Goal: Task Accomplishment & Management: Use online tool/utility

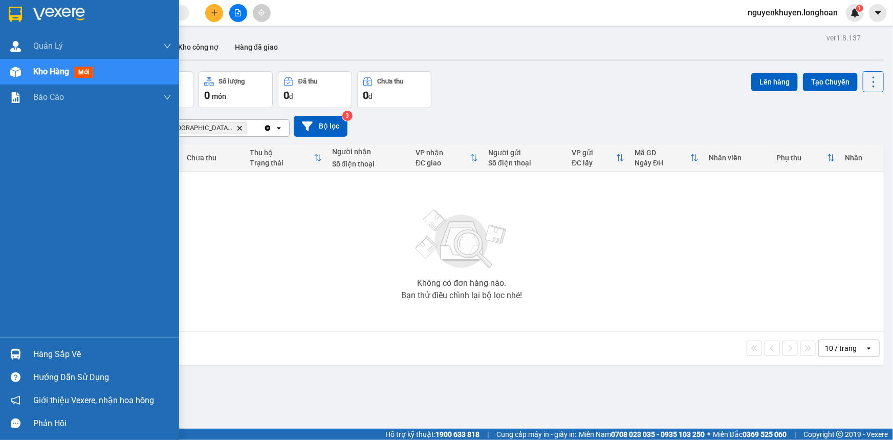
click at [46, 353] on div "Hàng sắp về" at bounding box center [102, 354] width 138 height 15
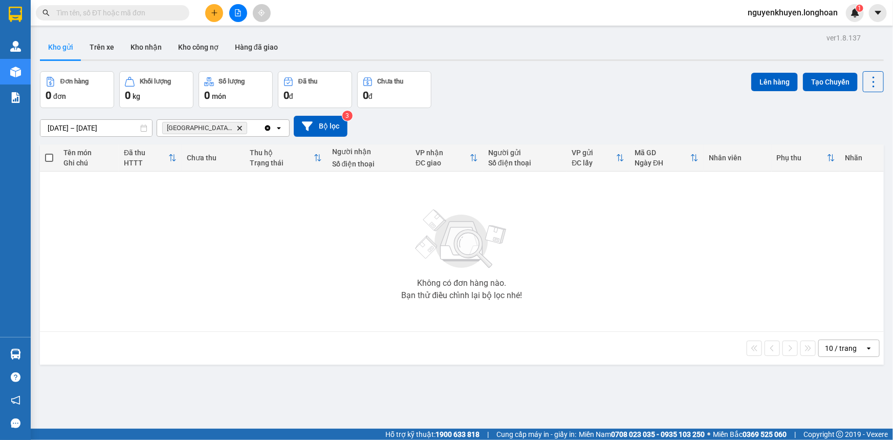
click at [614, 221] on section "Kết quả tìm kiếm ( 0 ) Bộ lọc No Data nguyenkhuyen.longhoan 1 Quản [PERSON_NAME…" at bounding box center [446, 220] width 893 height 440
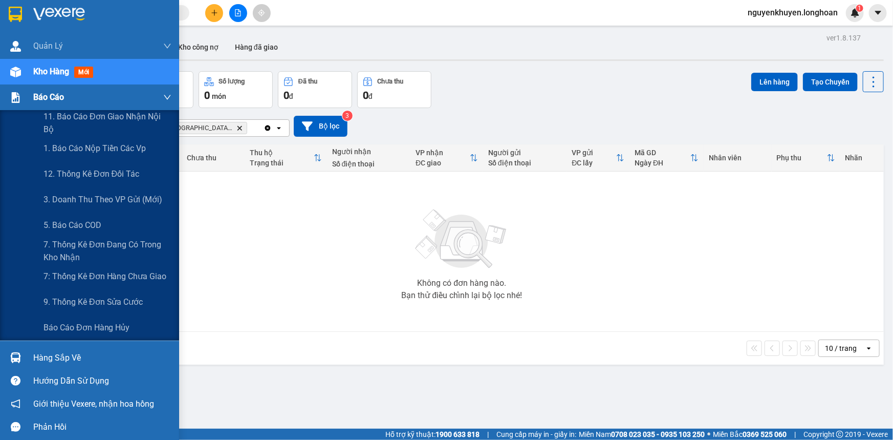
click at [58, 97] on span "Báo cáo" at bounding box center [48, 97] width 31 height 13
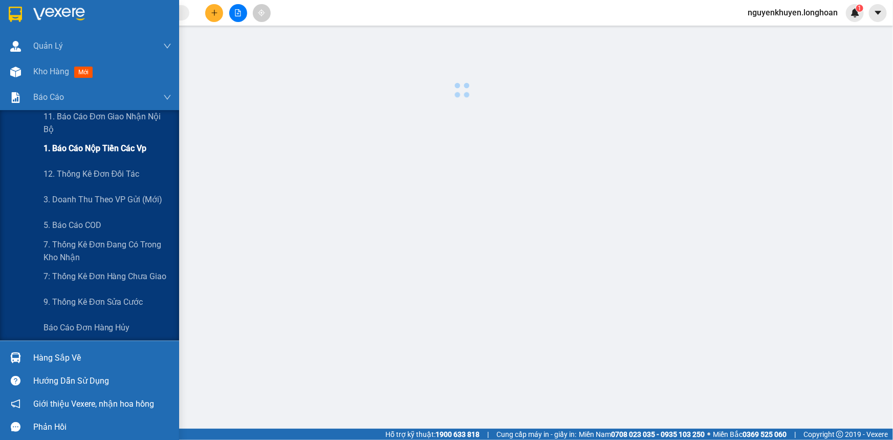
click at [82, 151] on span "1. Báo cáo nộp tiền các vp" at bounding box center [95, 148] width 103 height 13
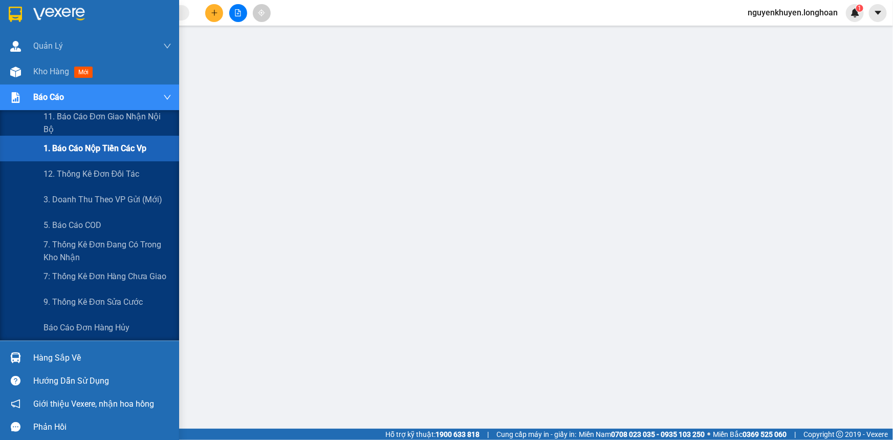
click at [39, 101] on span "Báo cáo" at bounding box center [48, 97] width 31 height 13
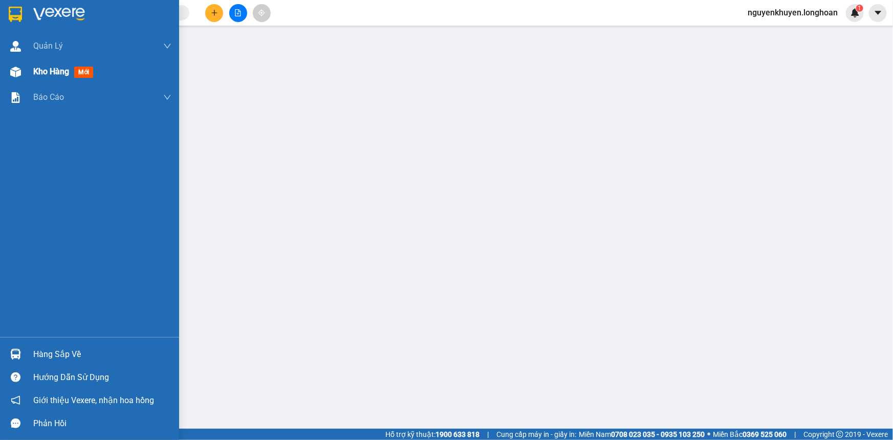
click at [53, 74] on span "Kho hàng" at bounding box center [51, 72] width 36 height 10
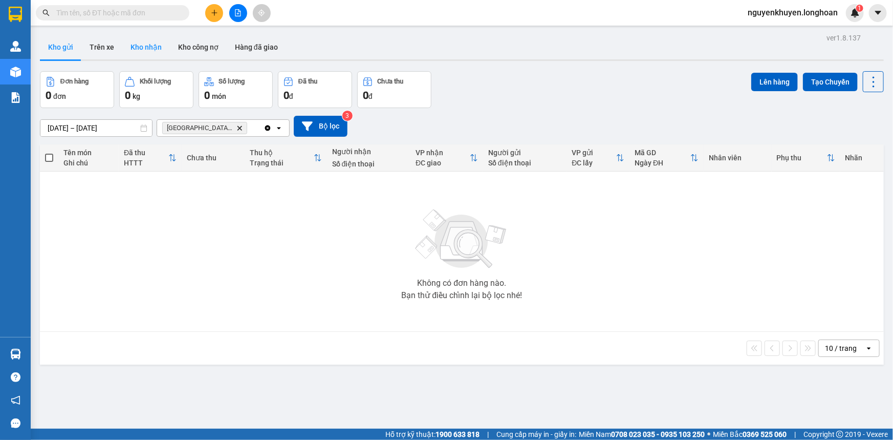
click at [154, 46] on button "Kho nhận" at bounding box center [146, 47] width 48 height 25
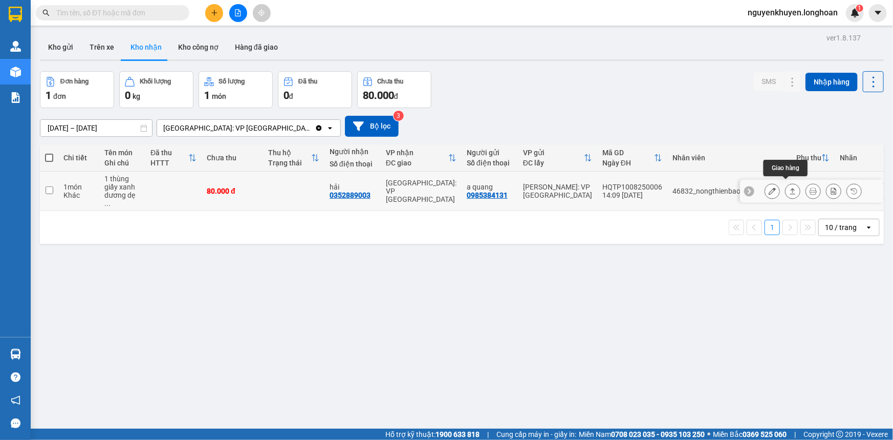
click at [789, 187] on icon at bounding box center [792, 190] width 7 height 7
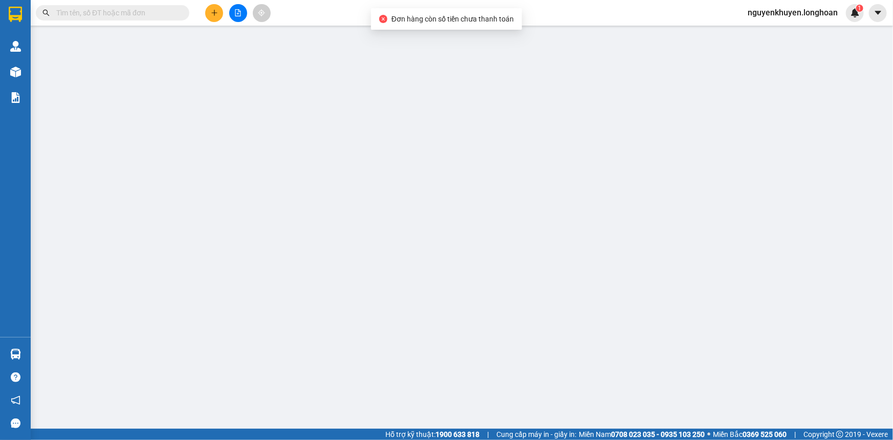
type input "0985384131"
type input "a quang"
type input "0352889003"
type input "hải"
type input "80.000"
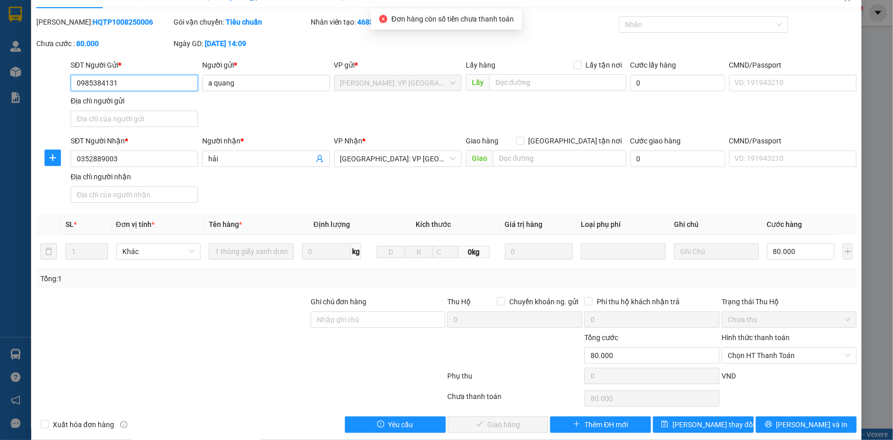
scroll to position [32, 0]
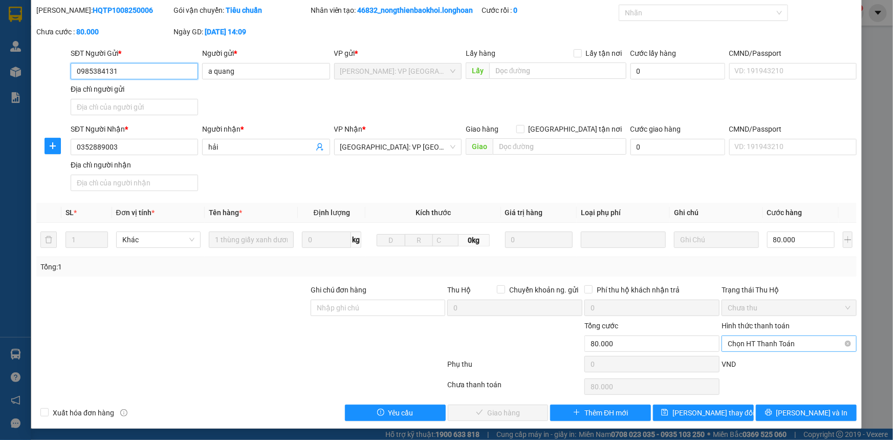
click at [775, 340] on span "Chọn HT Thanh Toán" at bounding box center [789, 343] width 123 height 15
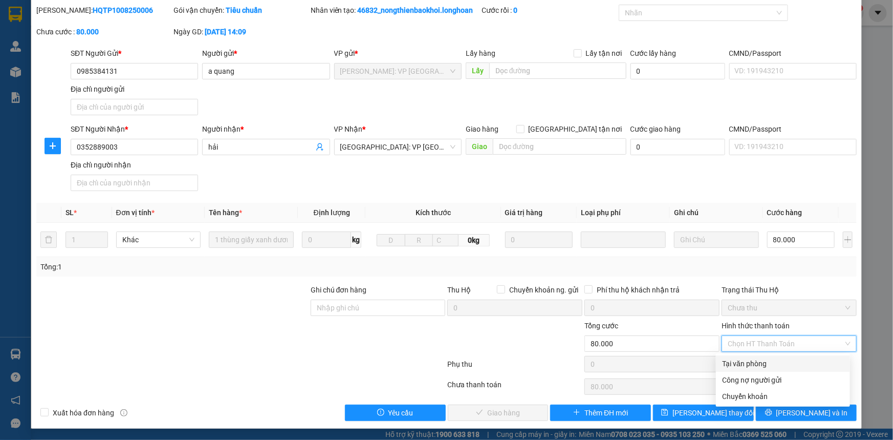
click at [757, 367] on div "Tại văn phòng" at bounding box center [783, 363] width 122 height 11
type input "0"
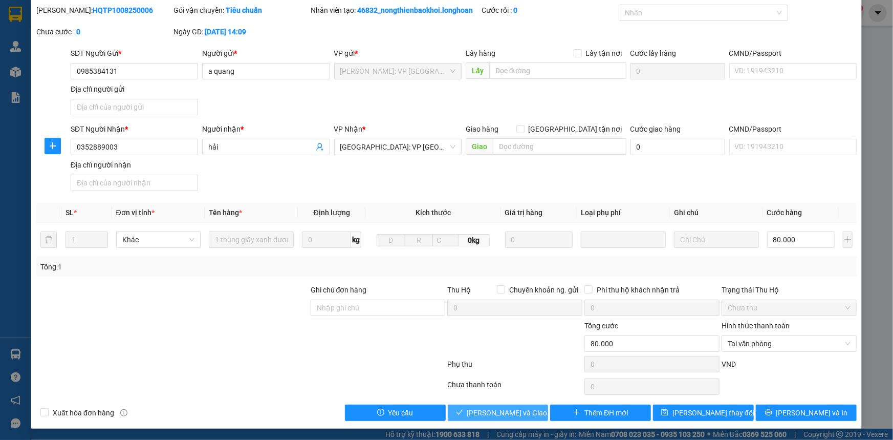
click at [504, 411] on span "[PERSON_NAME] và Giao hàng" at bounding box center [516, 412] width 98 height 11
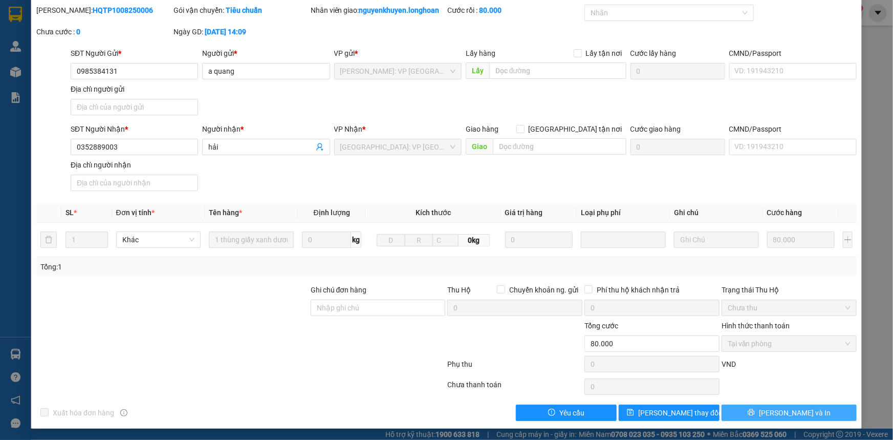
click at [783, 410] on span "[PERSON_NAME] và In" at bounding box center [795, 412] width 72 height 11
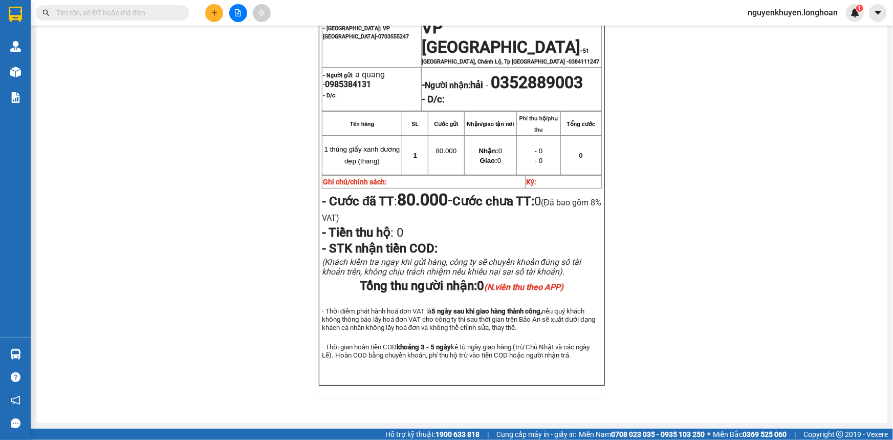
scroll to position [204, 0]
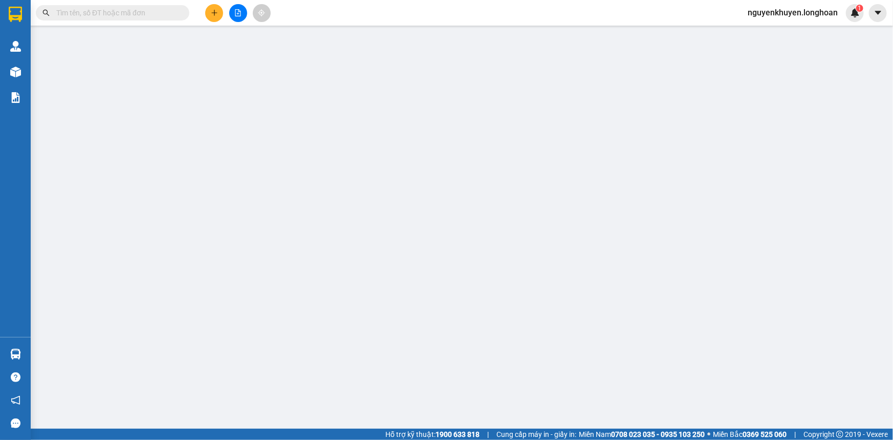
type input "0985384131"
type input "a quang"
type input "0352889003"
type input "hải"
type input "80.000"
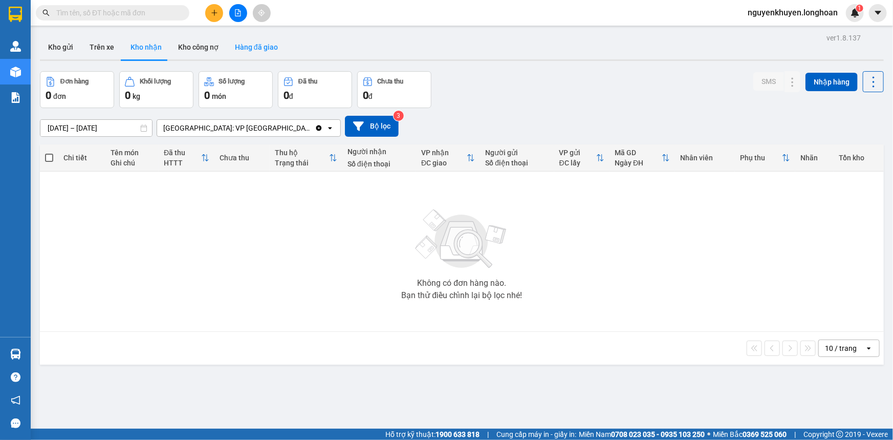
click at [245, 47] on button "Hàng đã giao" at bounding box center [256, 47] width 59 height 25
